Goal: Task Accomplishment & Management: Use online tool/utility

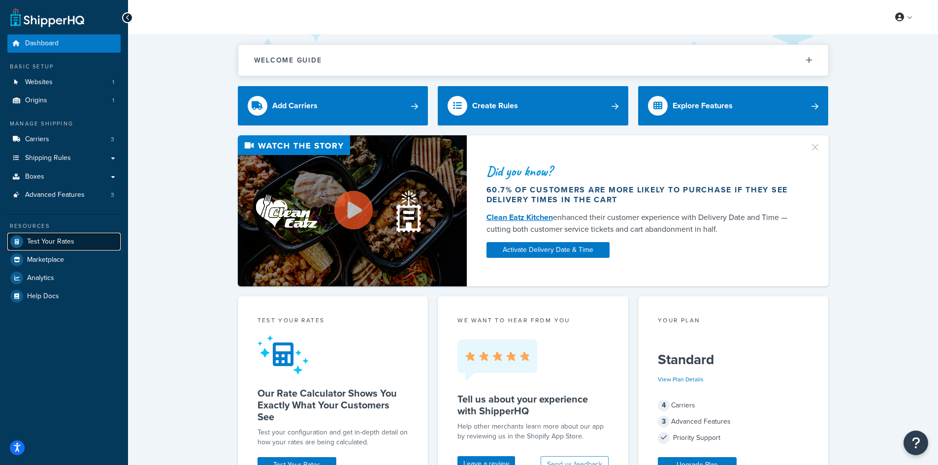
click at [48, 242] on span "Test Your Rates" at bounding box center [50, 242] width 47 height 8
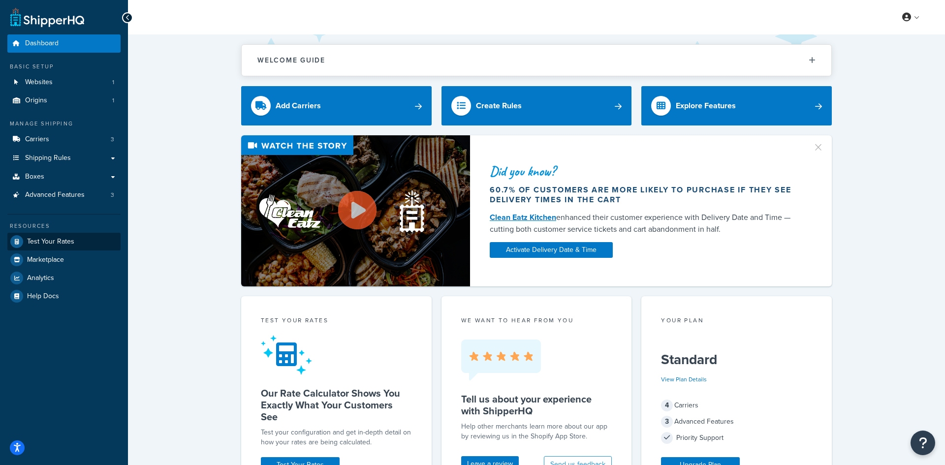
select select "[GEOGRAPHIC_DATA]"
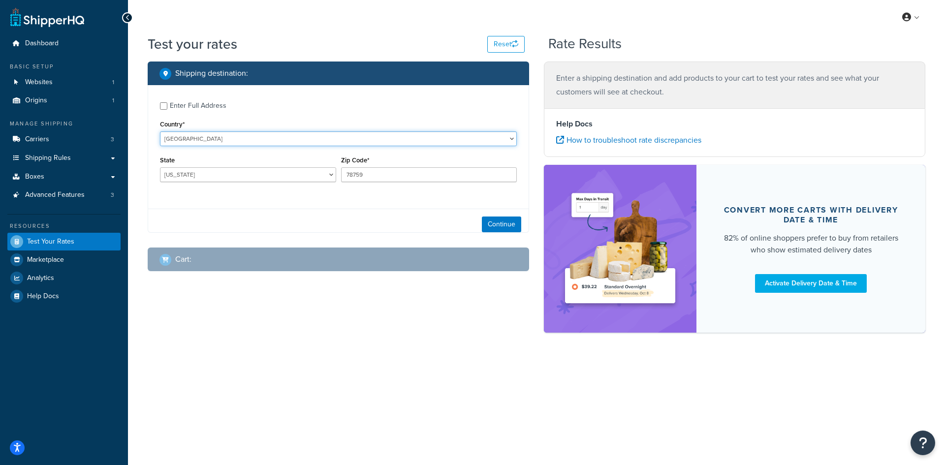
click at [223, 135] on select "[GEOGRAPHIC_DATA] [GEOGRAPHIC_DATA] [GEOGRAPHIC_DATA] [GEOGRAPHIC_DATA] [GEOGRA…" at bounding box center [338, 138] width 357 height 15
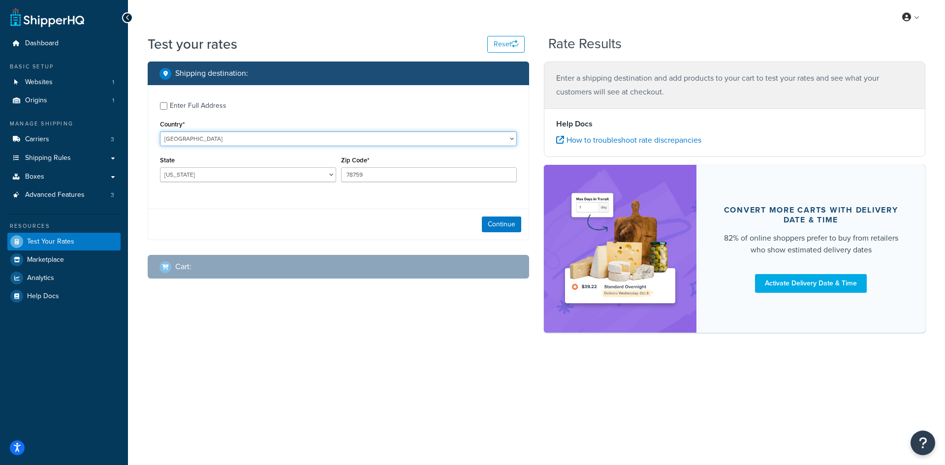
select select "ES"
click at [160, 131] on select "[GEOGRAPHIC_DATA] [GEOGRAPHIC_DATA] [GEOGRAPHIC_DATA] [GEOGRAPHIC_DATA] [GEOGRA…" at bounding box center [338, 138] width 357 height 15
click at [307, 171] on select "Álava [GEOGRAPHIC_DATA] [GEOGRAPHIC_DATA] [GEOGRAPHIC_DATA] [GEOGRAPHIC_DATA] […" at bounding box center [248, 174] width 176 height 15
select select "O"
click at [160, 167] on select "Álava [GEOGRAPHIC_DATA] [GEOGRAPHIC_DATA] [GEOGRAPHIC_DATA] [GEOGRAPHIC_DATA] […" at bounding box center [248, 174] width 176 height 15
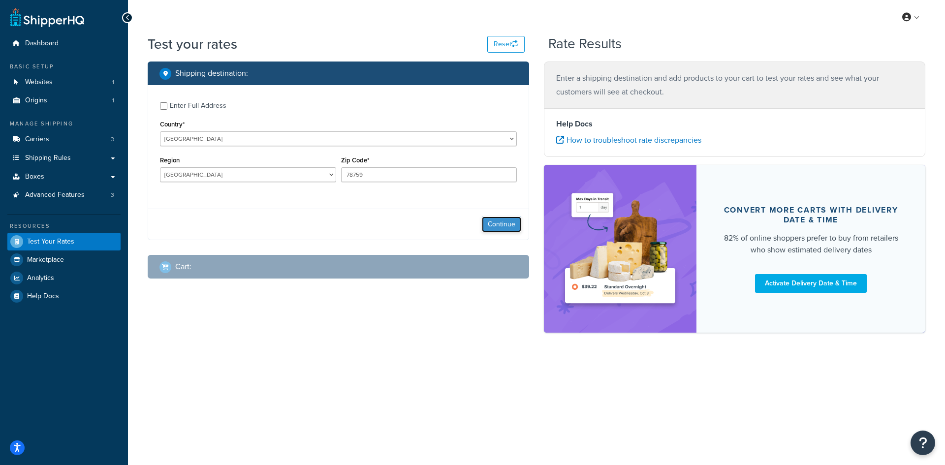
click at [496, 222] on button "Continue" at bounding box center [501, 225] width 39 height 16
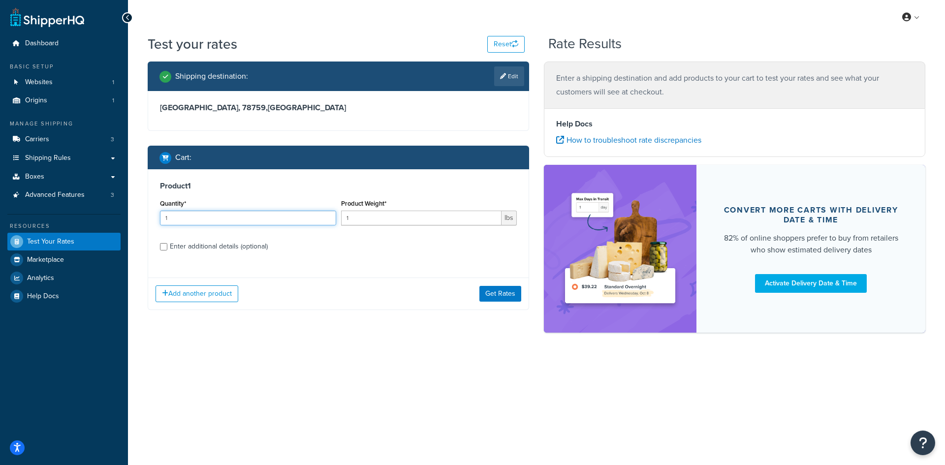
click at [293, 222] on input "1" at bounding box center [248, 218] width 176 height 15
type input "100"
click at [388, 211] on input "1" at bounding box center [421, 218] width 161 height 15
drag, startPoint x: 381, startPoint y: 218, endPoint x: 328, endPoint y: 217, distance: 52.7
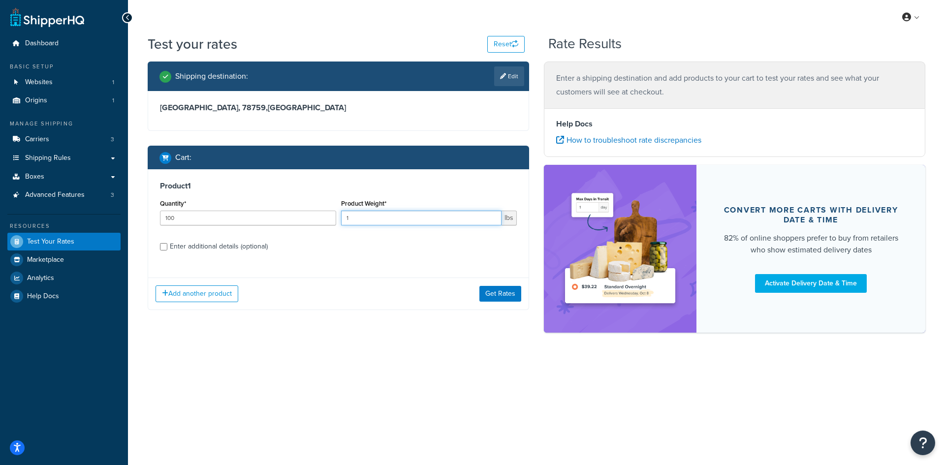
click at [328, 217] on div "Quantity* 100 Product Weight* 1 lbs" at bounding box center [339, 215] width 362 height 36
paste input "0.04"
type input "0.04"
click at [505, 294] on button "Get Rates" at bounding box center [500, 294] width 42 height 16
